Goal: Task Accomplishment & Management: Complete application form

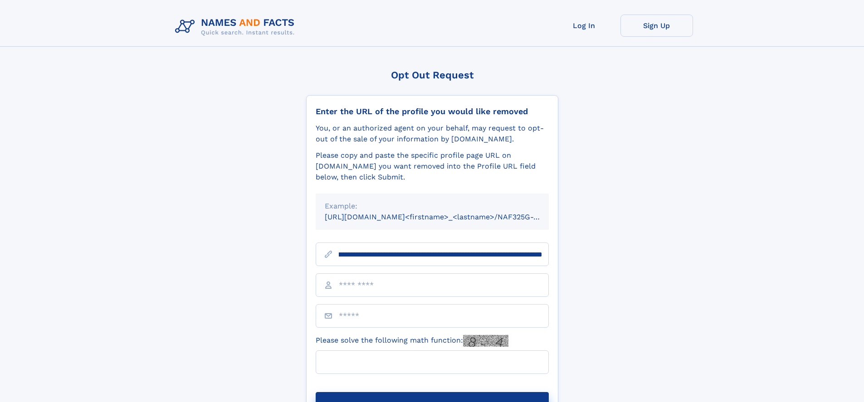
scroll to position [0, 108]
type input "**********"
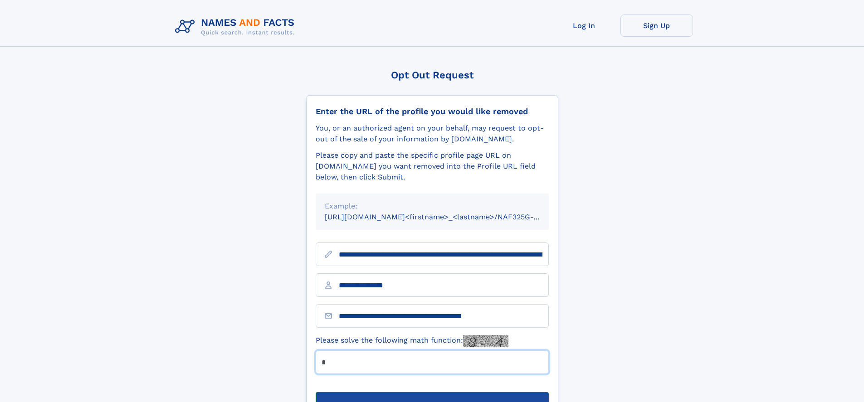
type input "*"
click at [432, 392] on button "Submit Opt Out Request" at bounding box center [432, 406] width 233 height 29
